Goal: Navigation & Orientation: Find specific page/section

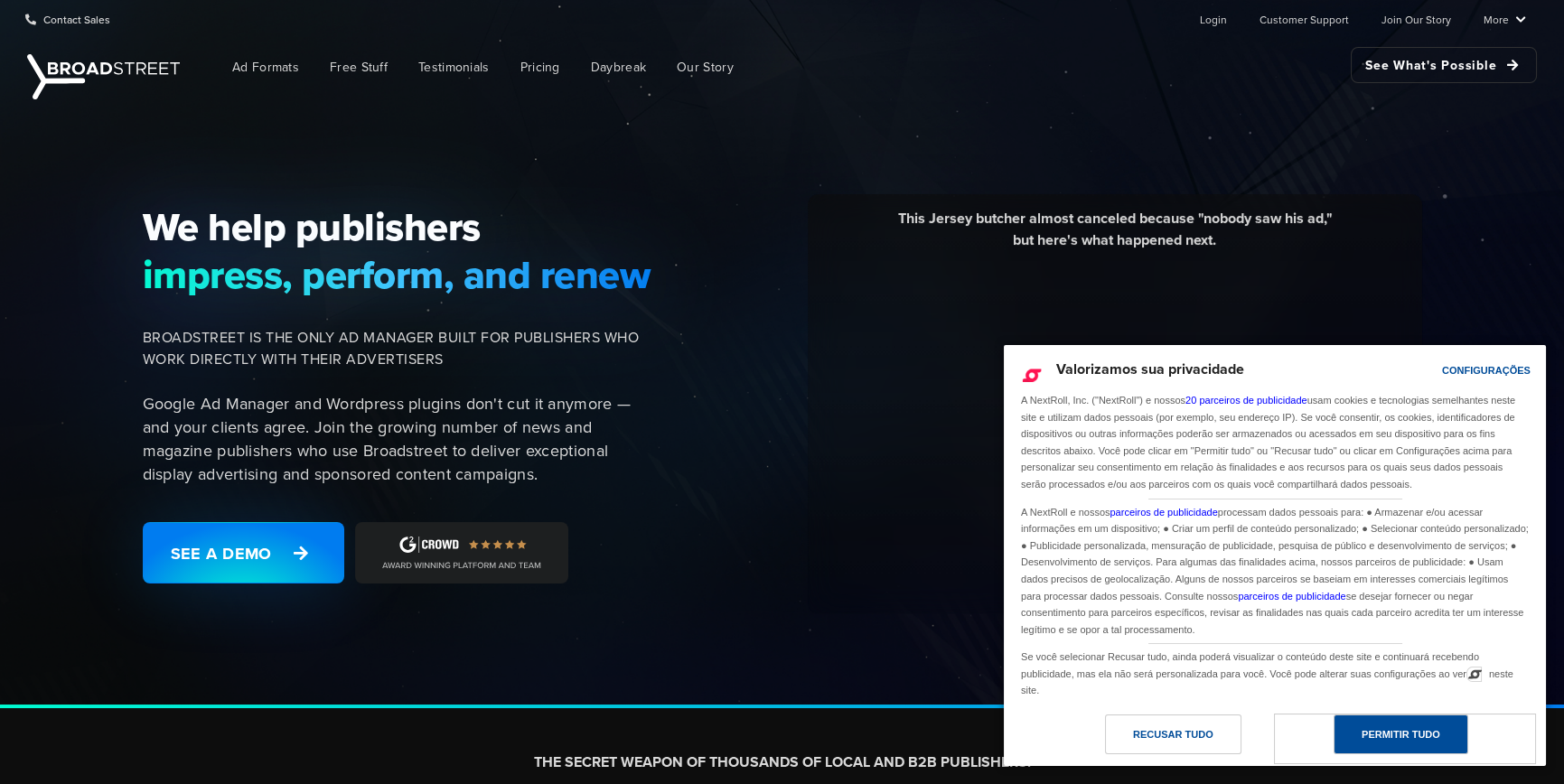
click at [1381, 722] on div "Permitir Tudo" at bounding box center [1402, 735] width 135 height 40
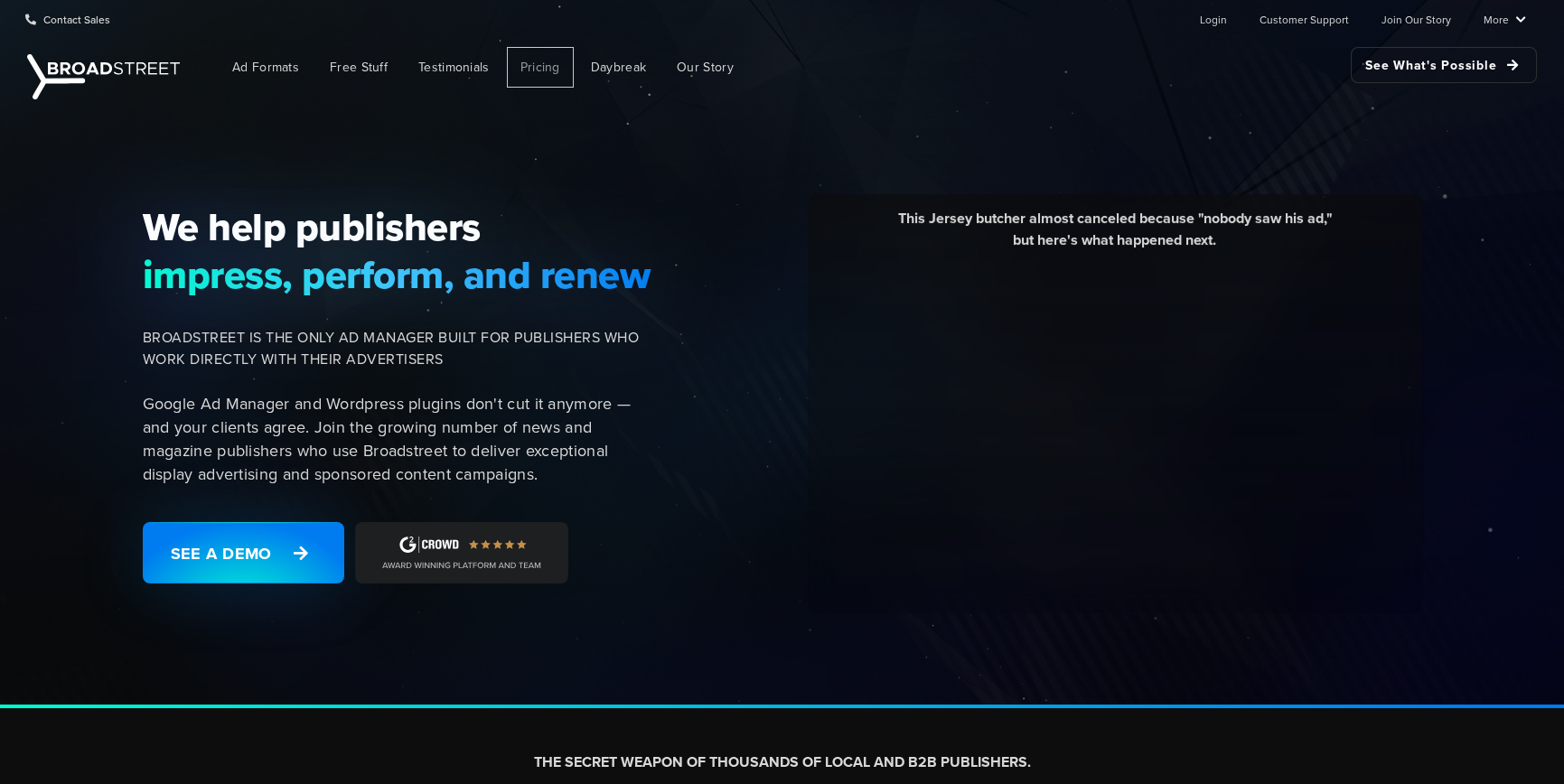
click at [538, 66] on span "Pricing" at bounding box center [540, 66] width 40 height 19
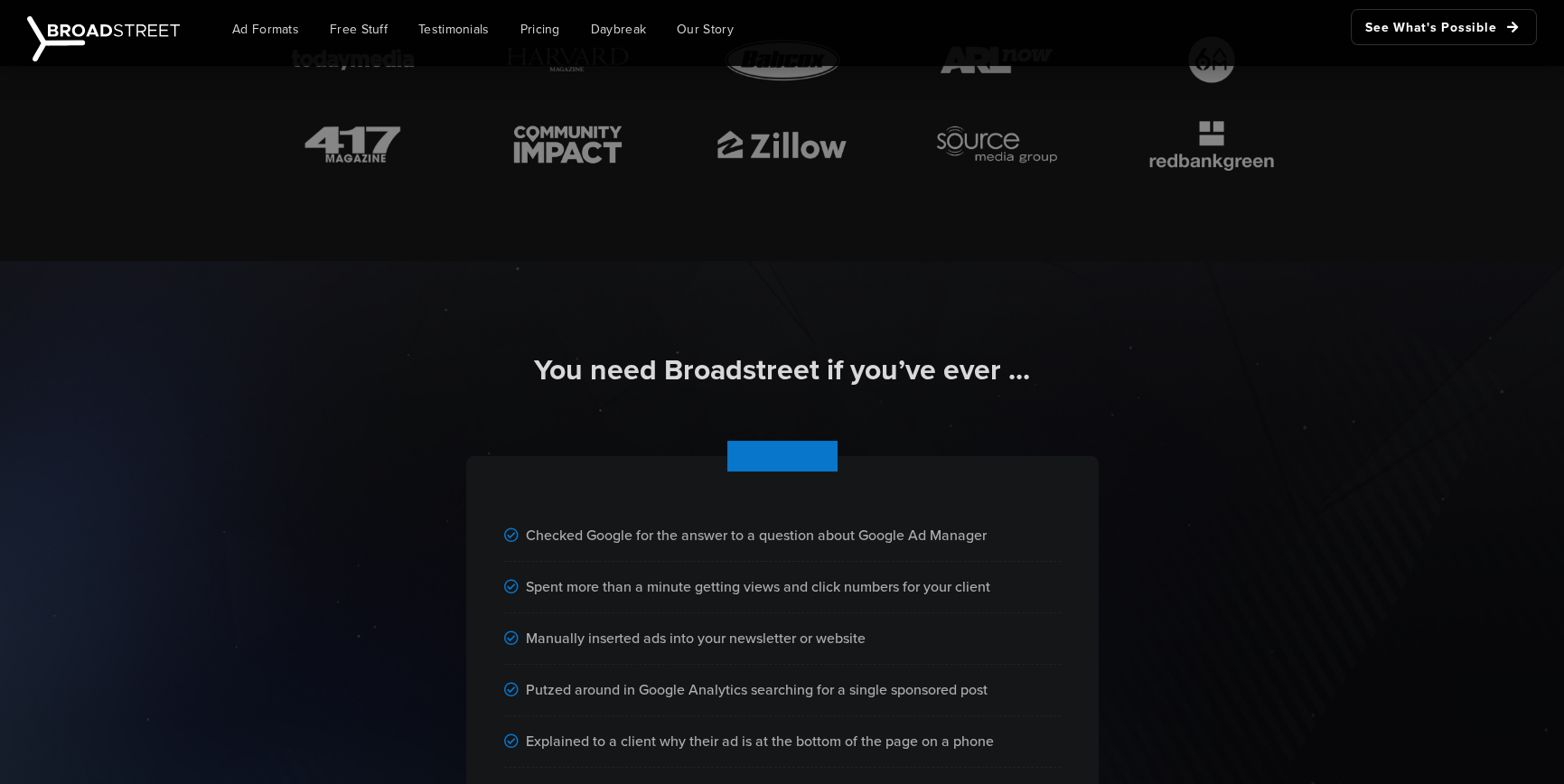
scroll to position [981, 0]
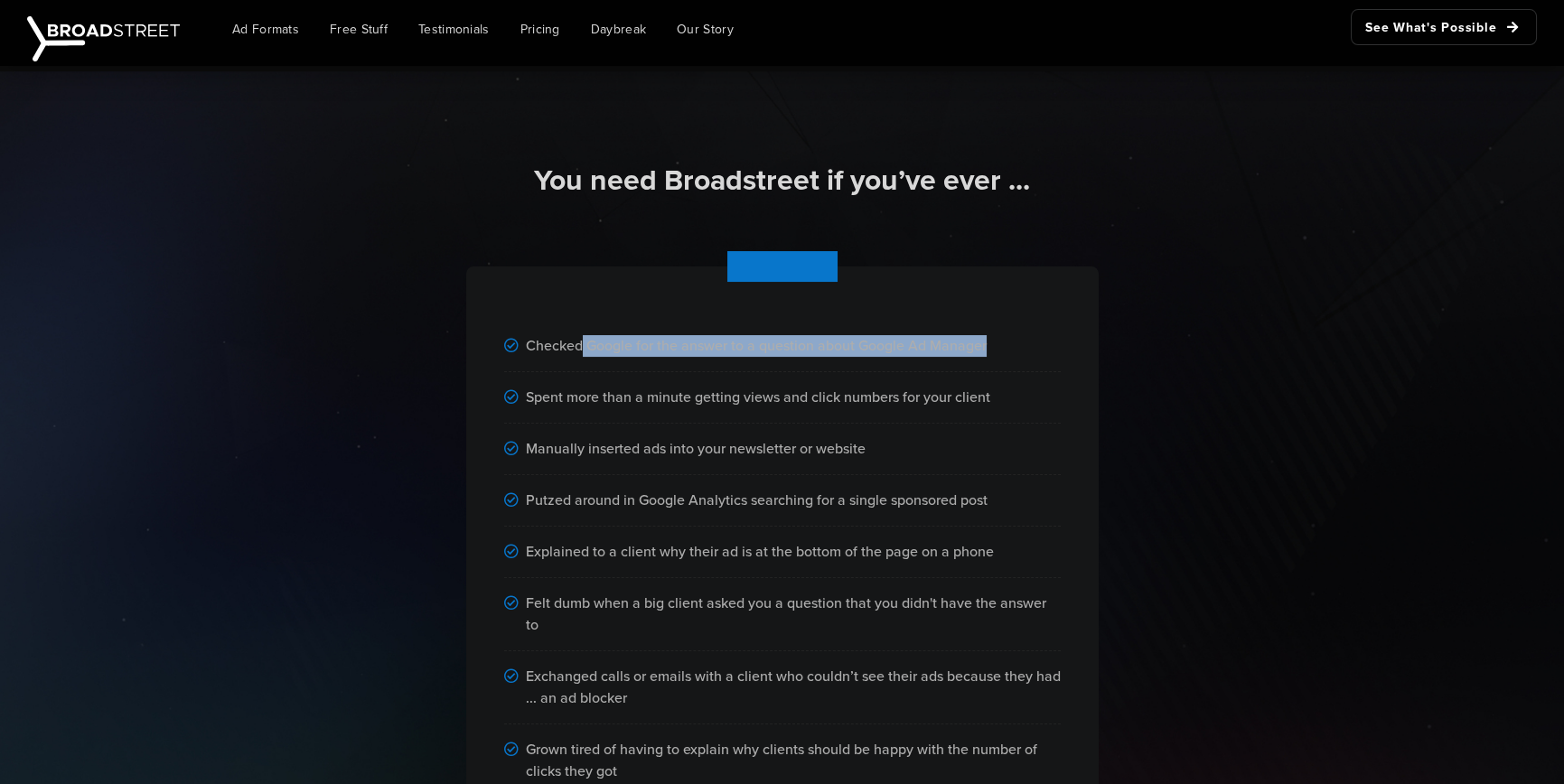
drag, startPoint x: 570, startPoint y: 346, endPoint x: 1028, endPoint y: 375, distance: 458.9
click at [1028, 375] on div "Checked Google for the answer to a question about Google Ad Manager Spent more …" at bounding box center [782, 610] width 633 height 687
click at [1028, 375] on div "Spent more than a minute getting views and click numbers for your client" at bounding box center [782, 398] width 557 height 51
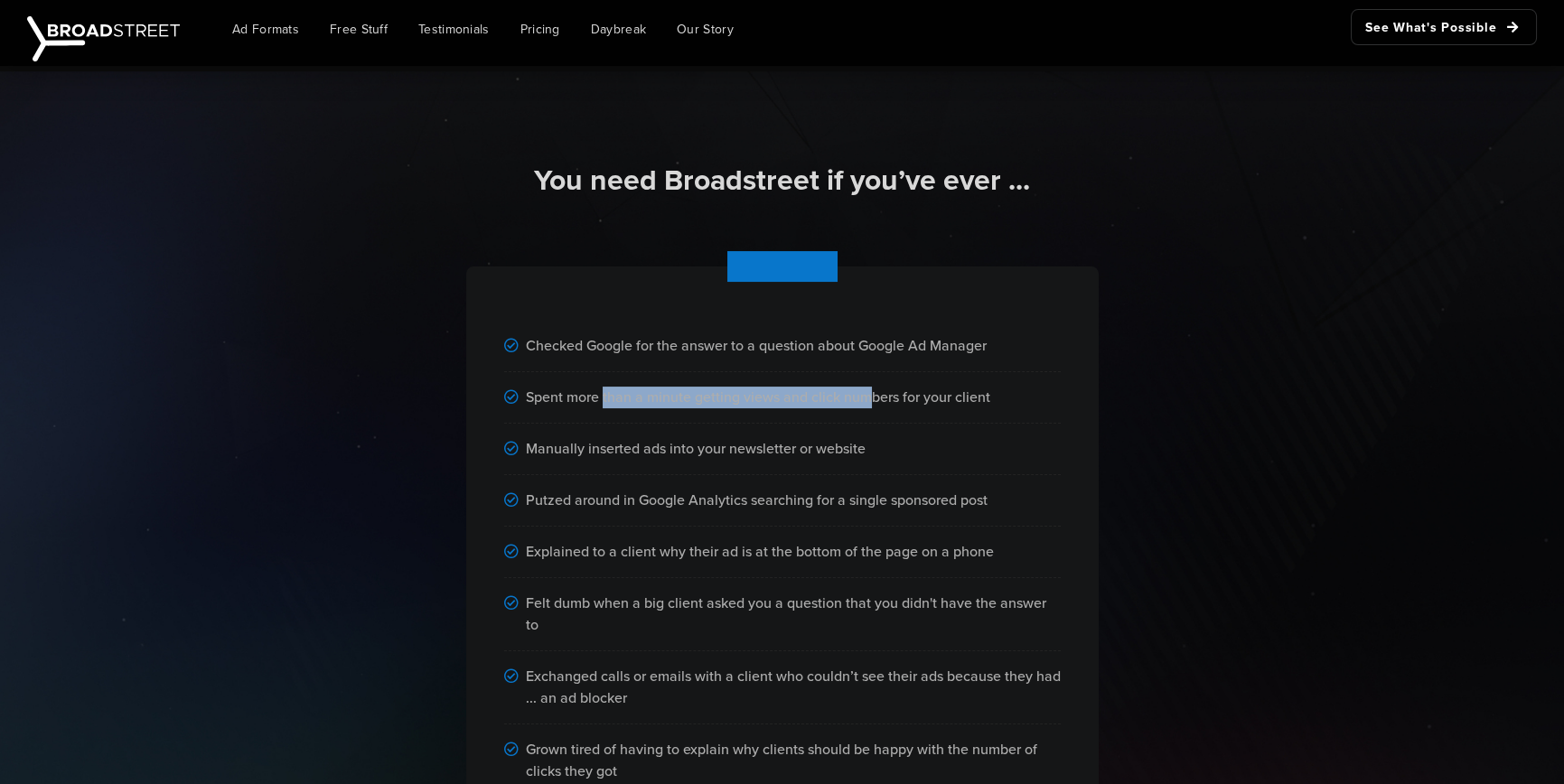
drag, startPoint x: 598, startPoint y: 400, endPoint x: 857, endPoint y: 401, distance: 259.0
click at [857, 401] on div "Spent more than a minute getting views and click numbers for your client" at bounding box center [782, 398] width 557 height 51
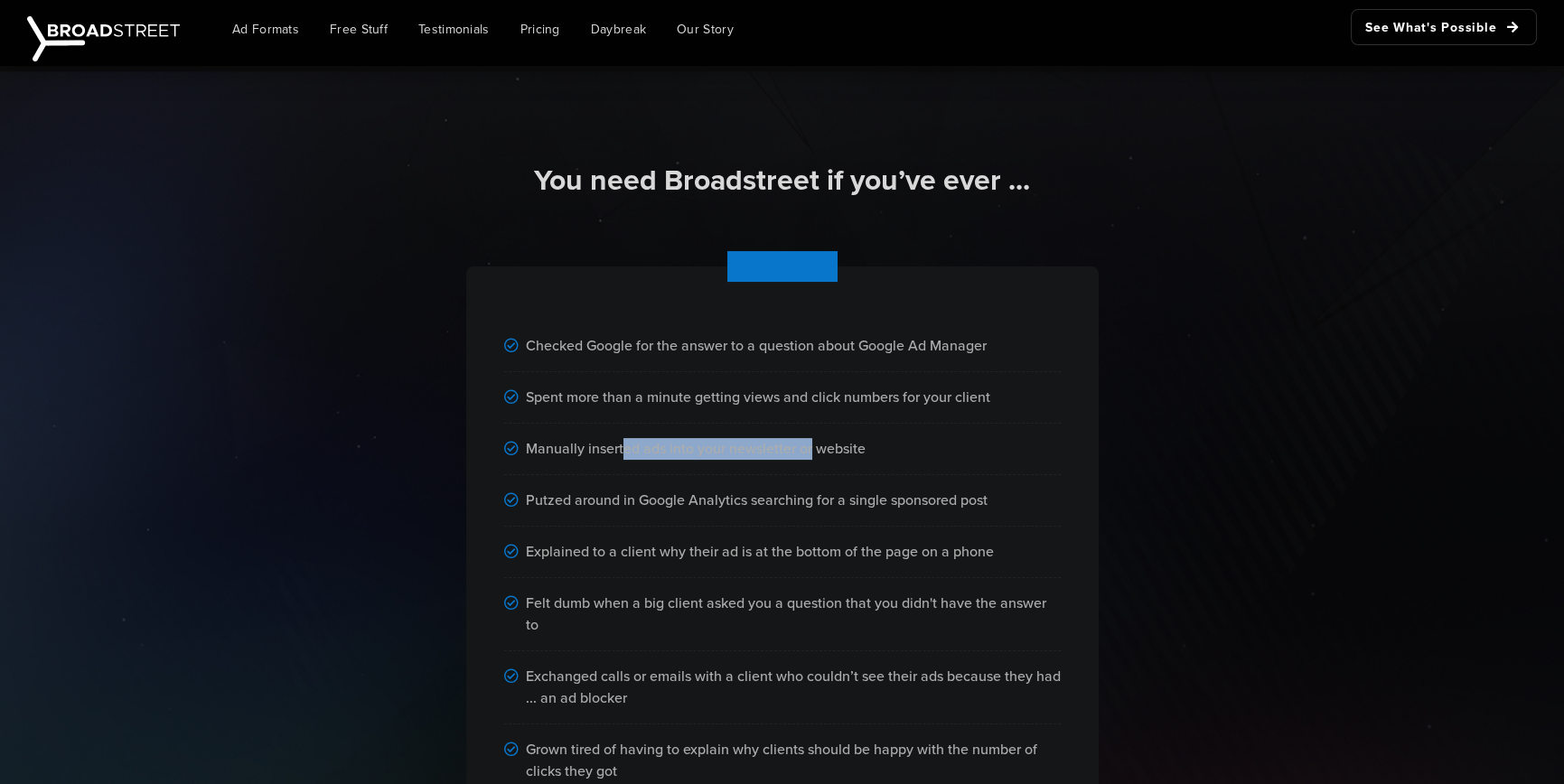
drag, startPoint x: 616, startPoint y: 444, endPoint x: 807, endPoint y: 458, distance: 191.5
click at [807, 458] on div "Manually inserted ads into your newsletter or website" at bounding box center [782, 449] width 557 height 51
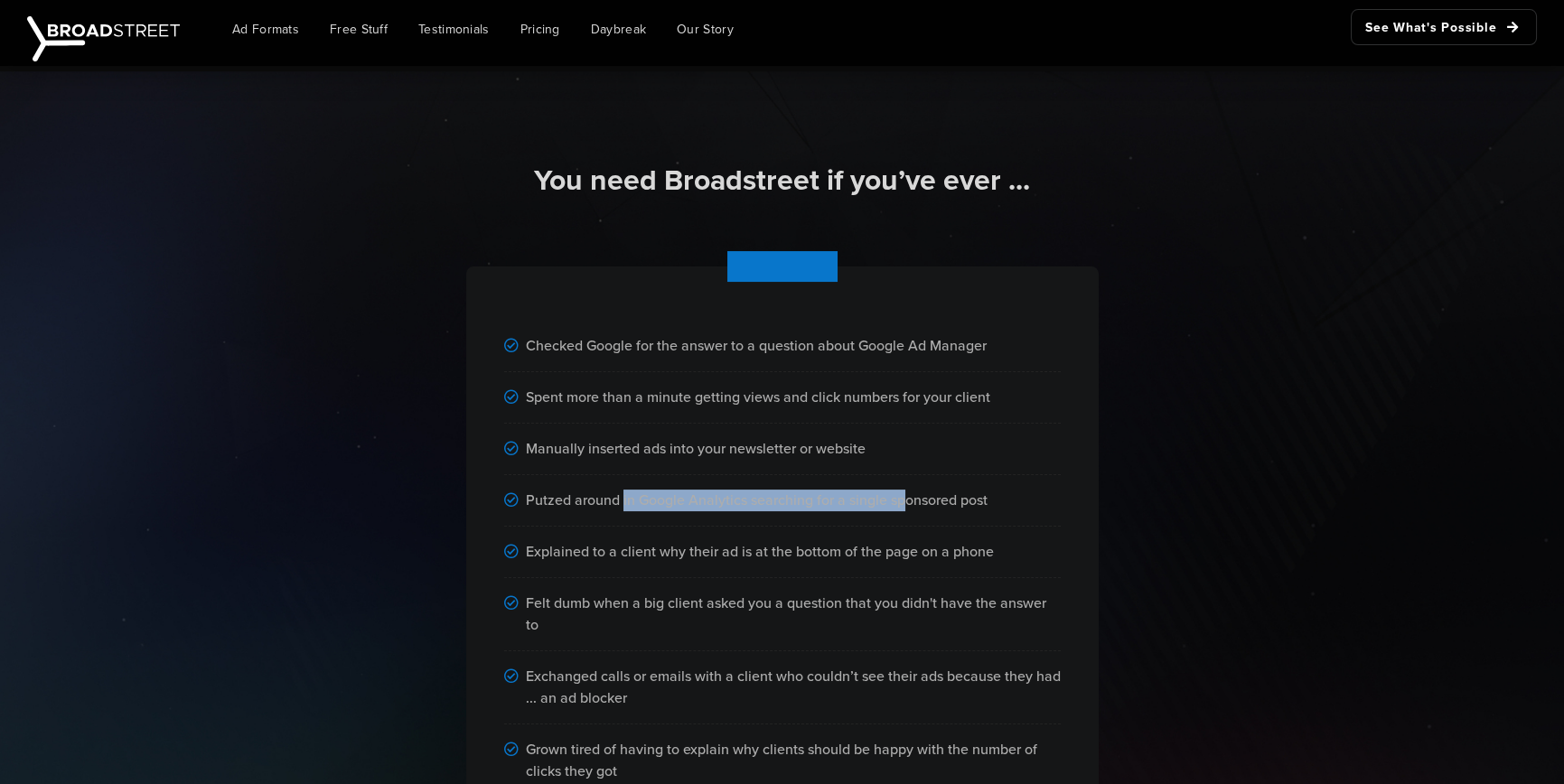
drag, startPoint x: 618, startPoint y: 503, endPoint x: 901, endPoint y: 503, distance: 283.0
click at [901, 503] on div "Putzed around in Google Analytics searching for a single sponsored post" at bounding box center [782, 501] width 557 height 51
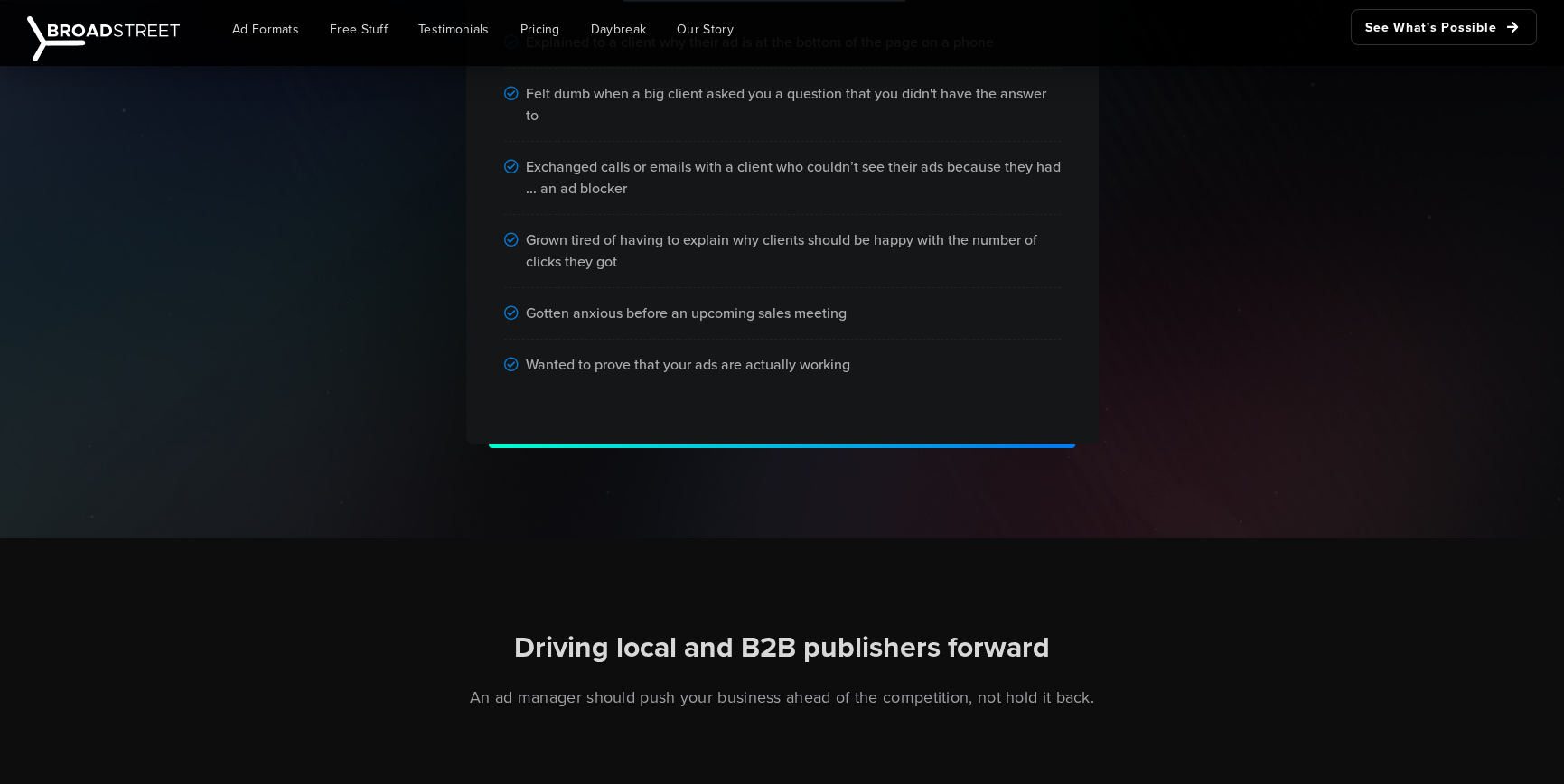
scroll to position [0, 0]
